Goal: Transaction & Acquisition: Purchase product/service

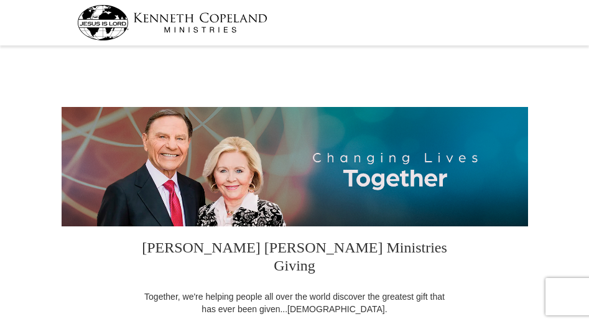
select select "NM"
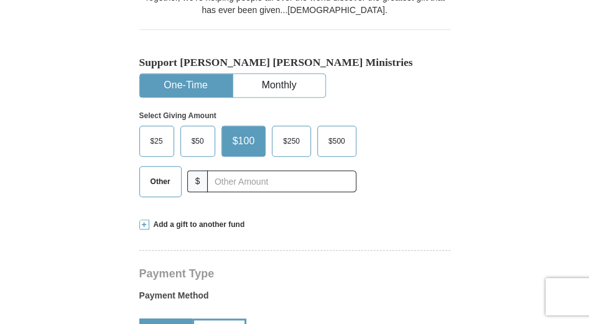
scroll to position [332, 0]
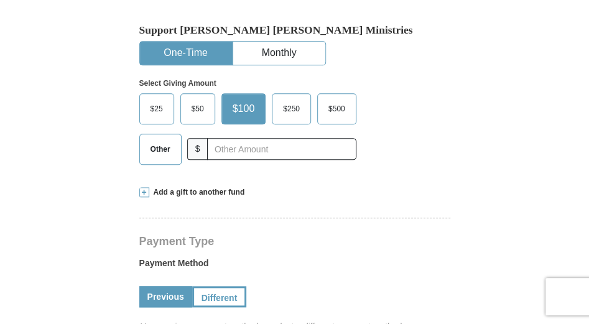
click at [190, 100] on span "$50" at bounding box center [197, 109] width 25 height 19
click at [0, 0] on input "$50" at bounding box center [0, 0] width 0 height 0
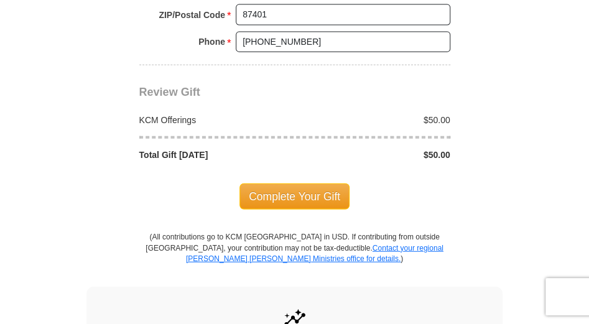
scroll to position [1079, 0]
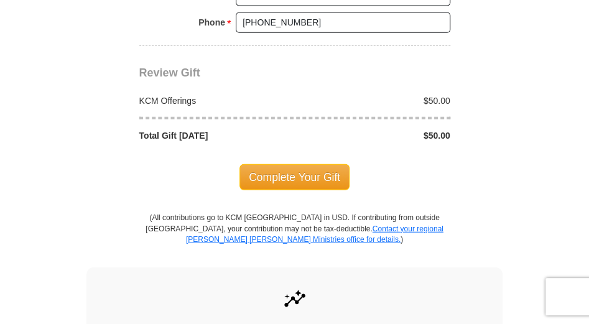
click at [291, 163] on div "Complete Your Gift" at bounding box center [294, 177] width 311 height 71
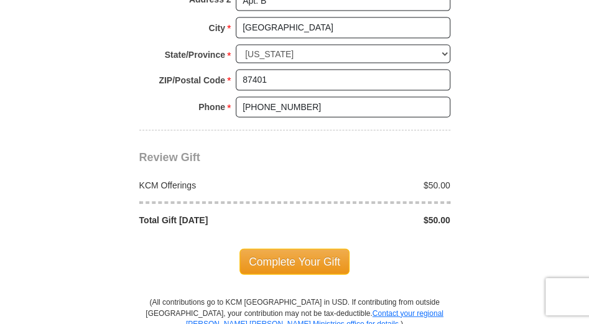
scroll to position [996, 0]
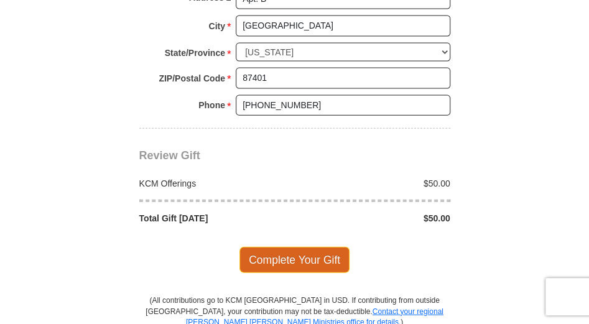
click at [306, 247] on span "Complete Your Gift" at bounding box center [295, 260] width 110 height 26
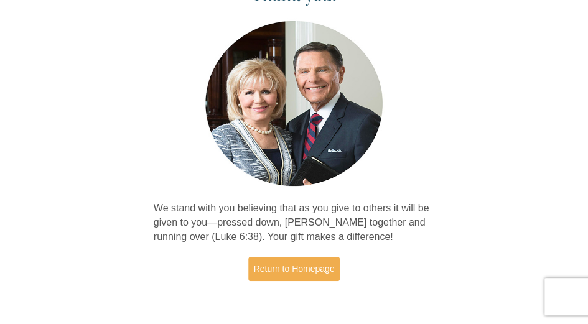
scroll to position [166, 0]
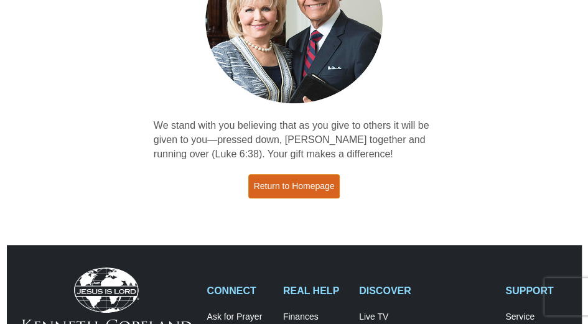
click at [288, 191] on link "Return to Homepage" at bounding box center [294, 186] width 92 height 24
